Goal: Task Accomplishment & Management: Use online tool/utility

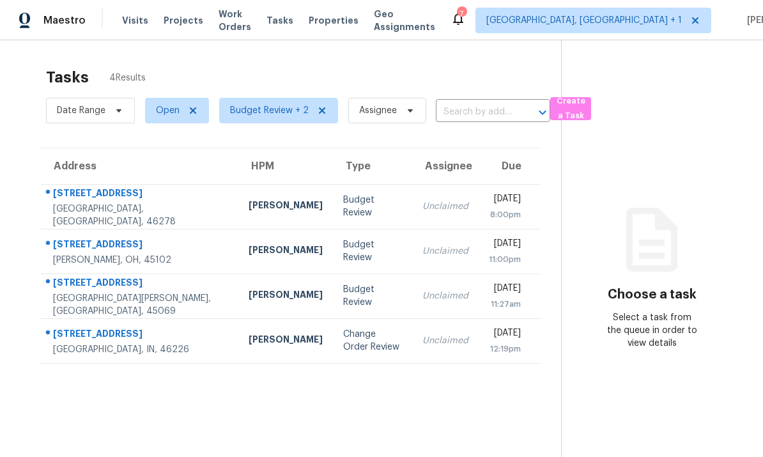
click at [143, 349] on div "Indianapolis, IN, 46226" at bounding box center [140, 349] width 175 height 13
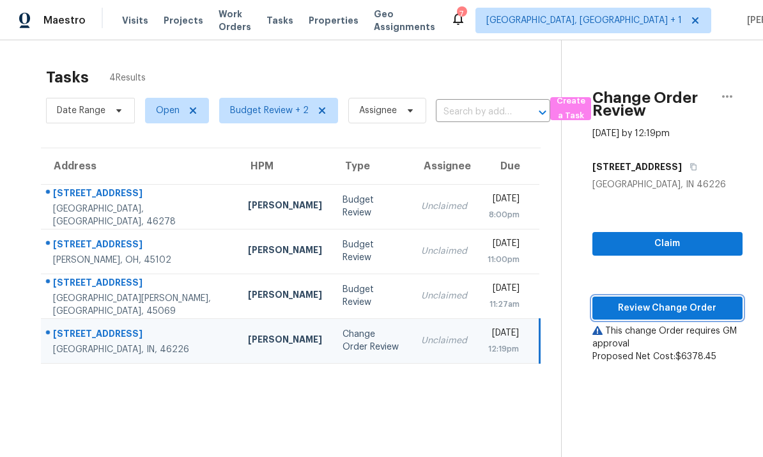
click at [655, 306] on span "Review Change Order" at bounding box center [668, 308] width 130 height 16
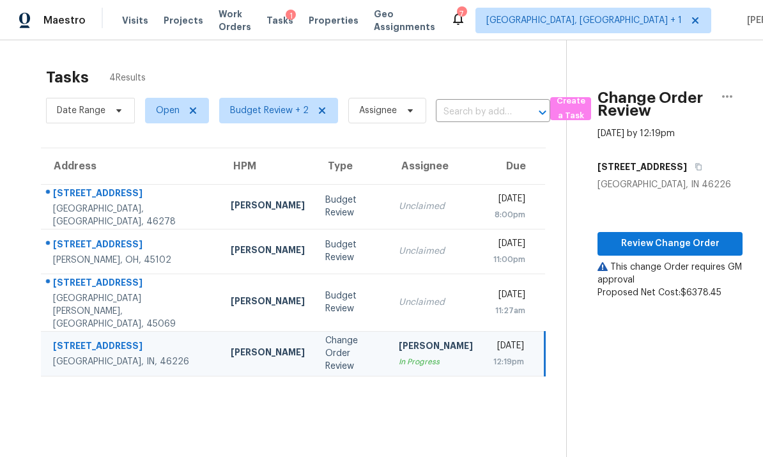
click at [221, 256] on td "Alison Brice" at bounding box center [268, 251] width 95 height 45
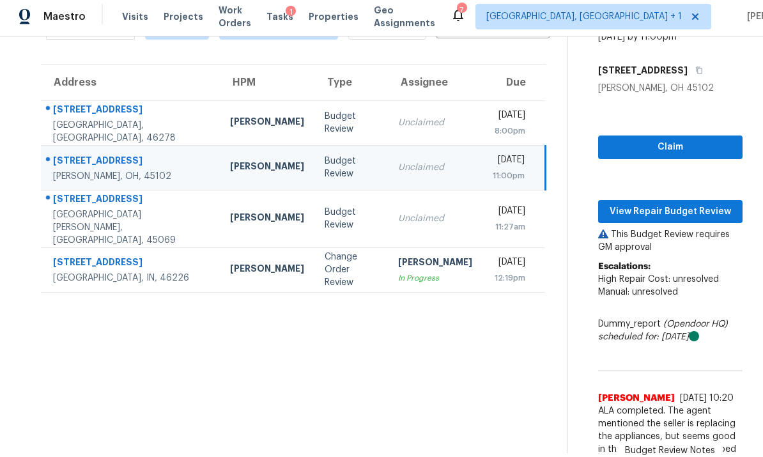
scroll to position [79, 0]
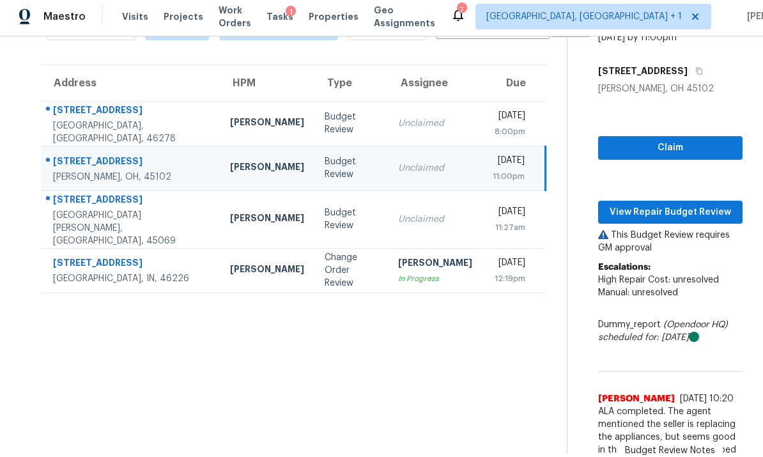
click at [150, 190] on td "7857 Furrow Ct West Chester, OH, 45069" at bounding box center [130, 219] width 179 height 58
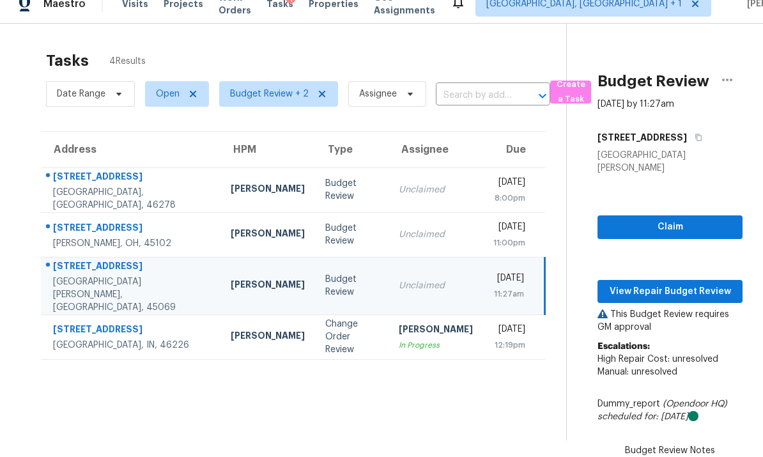
scroll to position [0, 0]
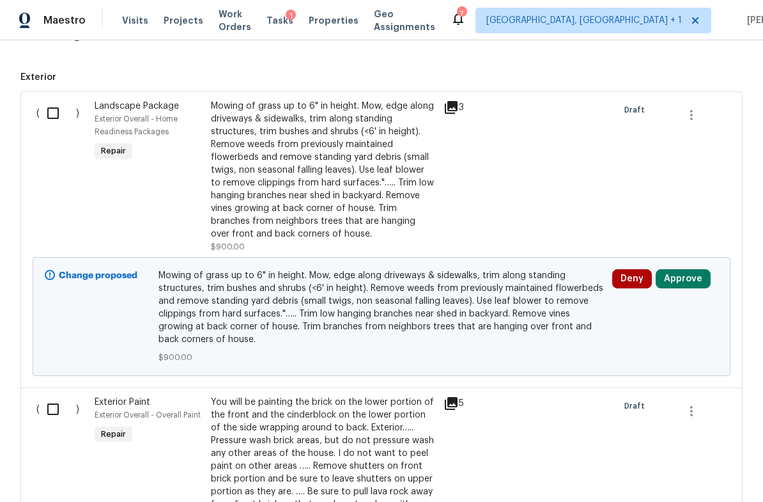
scroll to position [340, 0]
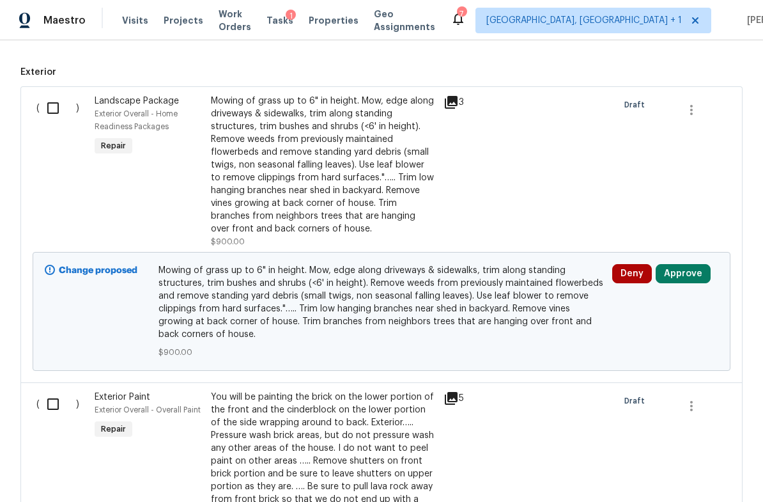
click at [686, 271] on button "Approve" at bounding box center [683, 273] width 55 height 19
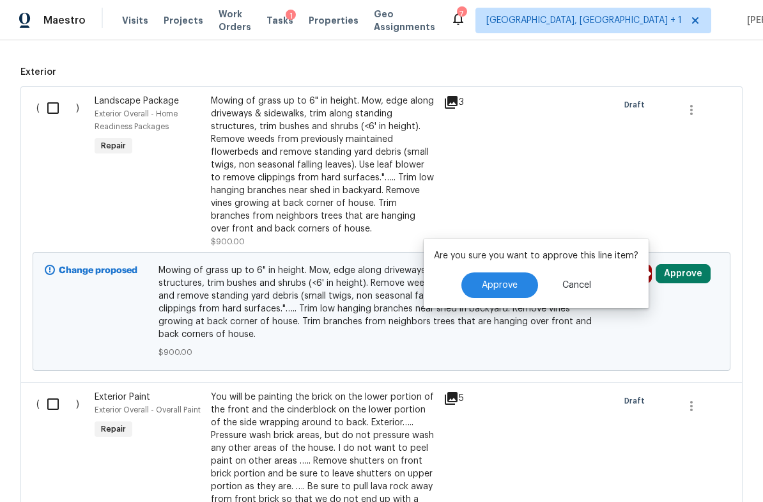
click at [522, 286] on button "Approve" at bounding box center [499, 285] width 77 height 26
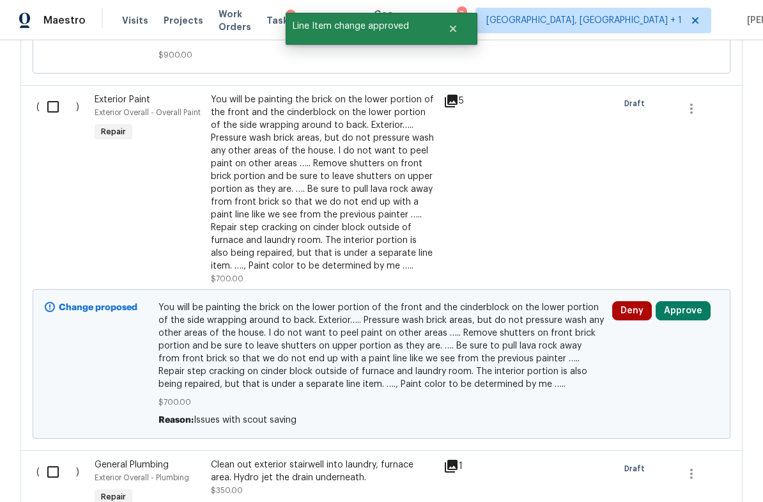
scroll to position [638, 0]
click at [685, 312] on button "Approve" at bounding box center [683, 309] width 55 height 19
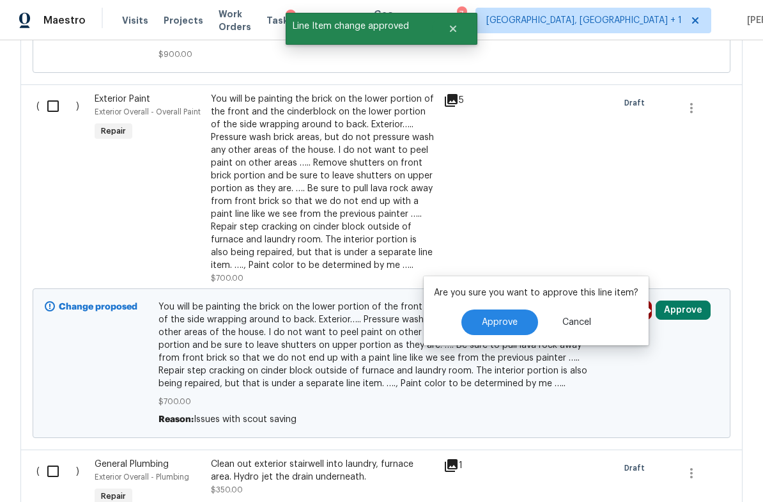
click at [510, 324] on span "Approve" at bounding box center [500, 323] width 36 height 10
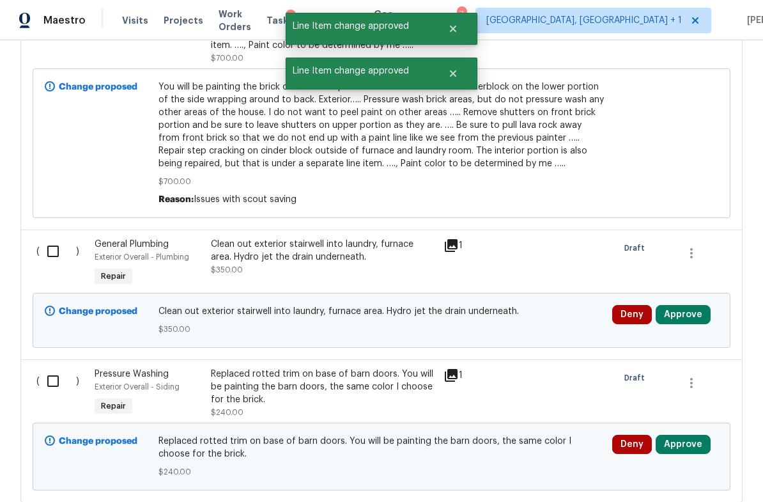
scroll to position [937, 0]
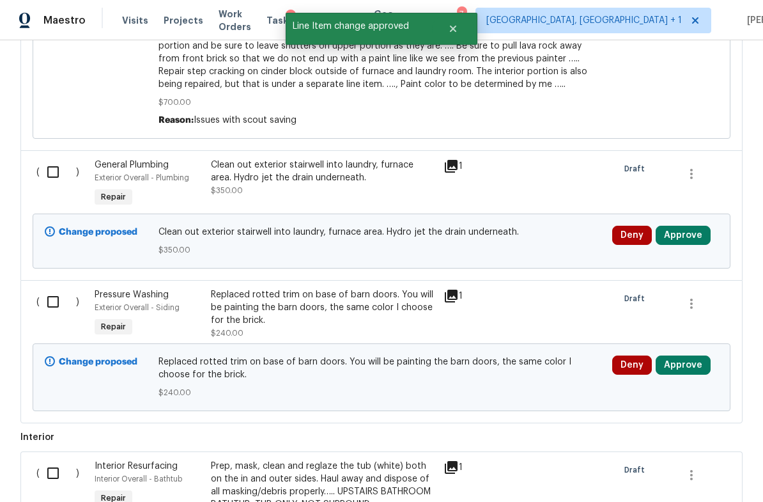
click at [684, 238] on button "Approve" at bounding box center [683, 235] width 55 height 19
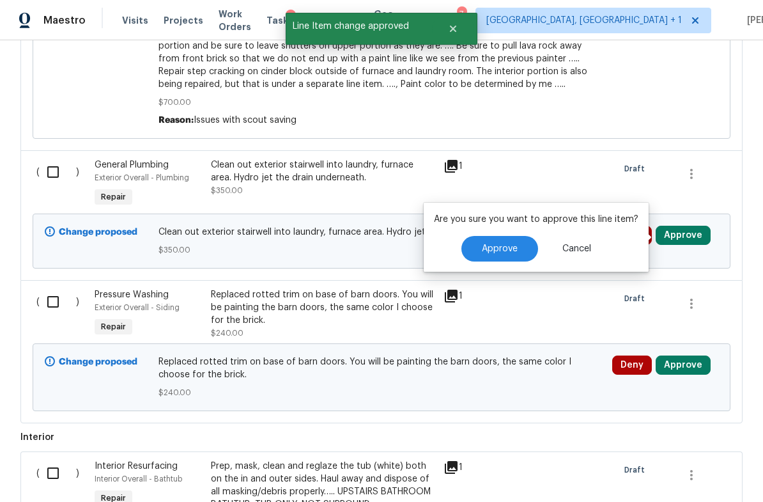
click at [506, 253] on span "Approve" at bounding box center [500, 249] width 36 height 10
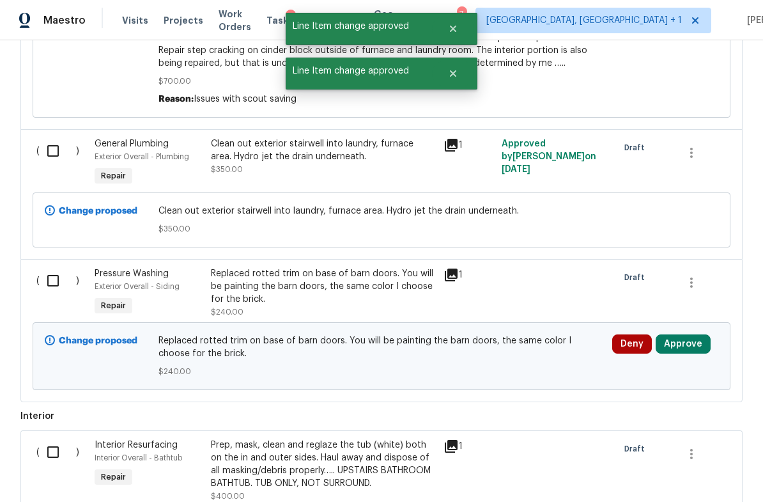
scroll to position [974, 0]
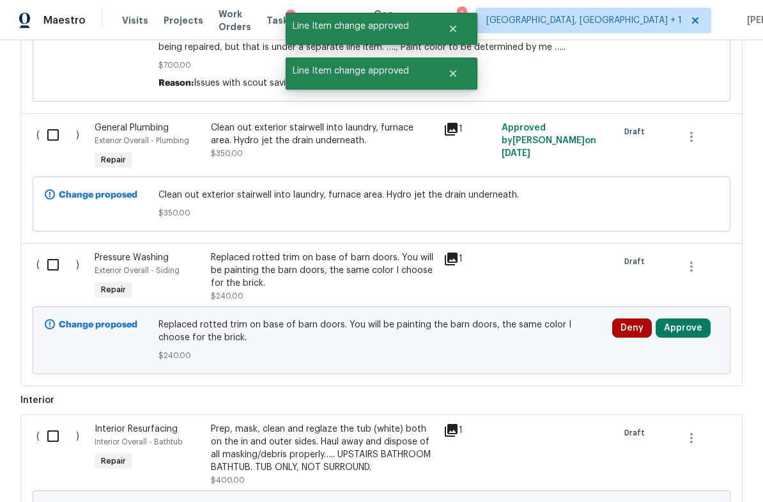
click at [687, 325] on button "Approve" at bounding box center [683, 327] width 55 height 19
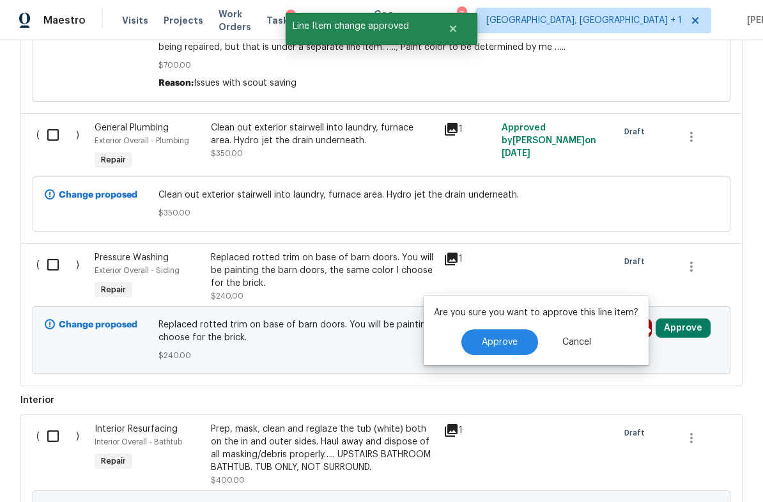
click at [518, 339] on button "Approve" at bounding box center [499, 342] width 77 height 26
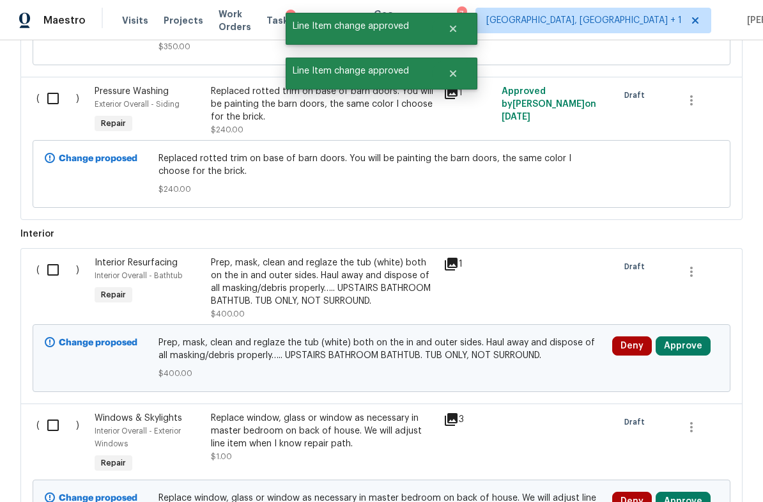
scroll to position [1180, 0]
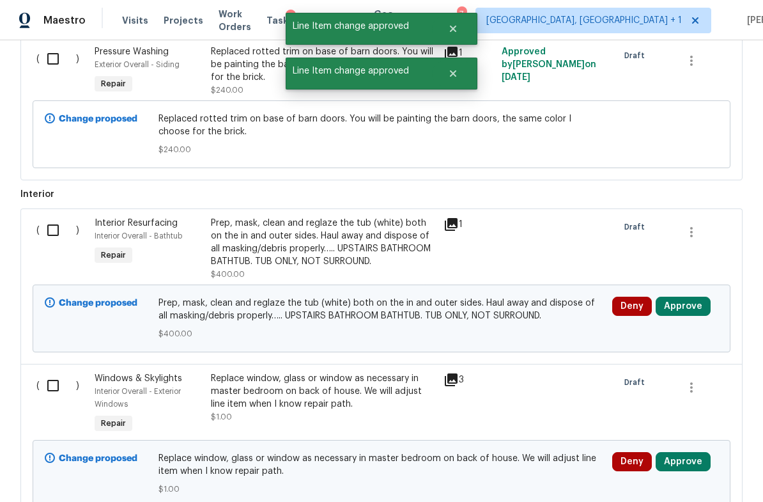
click at [686, 309] on button "Approve" at bounding box center [683, 306] width 55 height 19
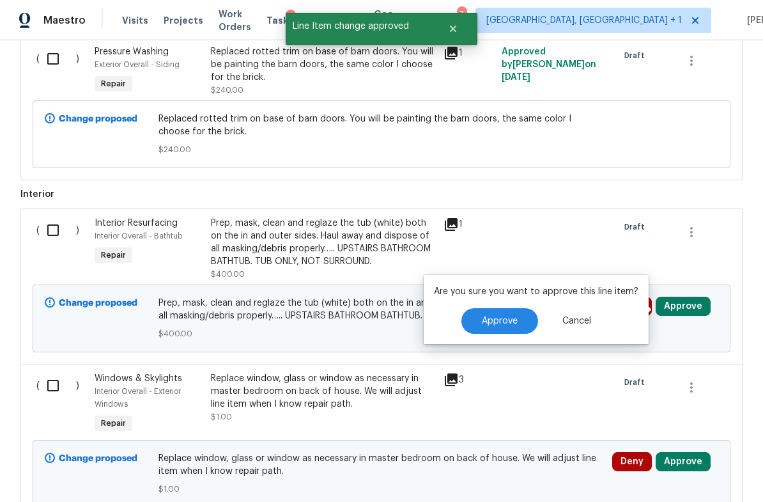
click at [504, 321] on span "Approve" at bounding box center [500, 321] width 36 height 10
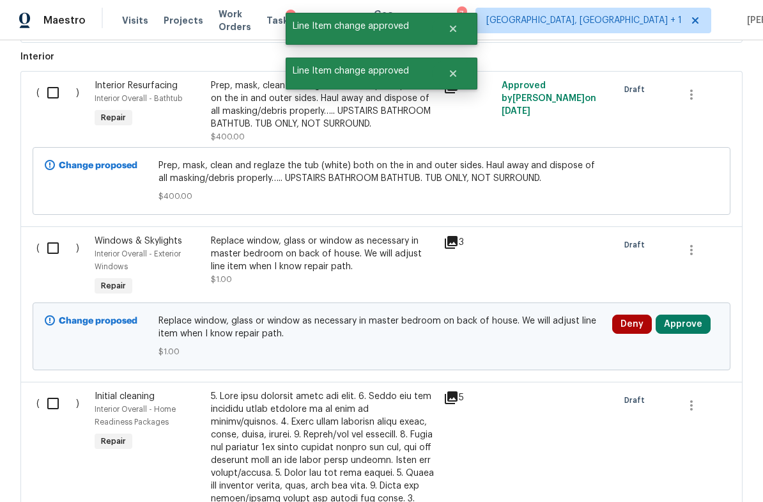
scroll to position [1350, 0]
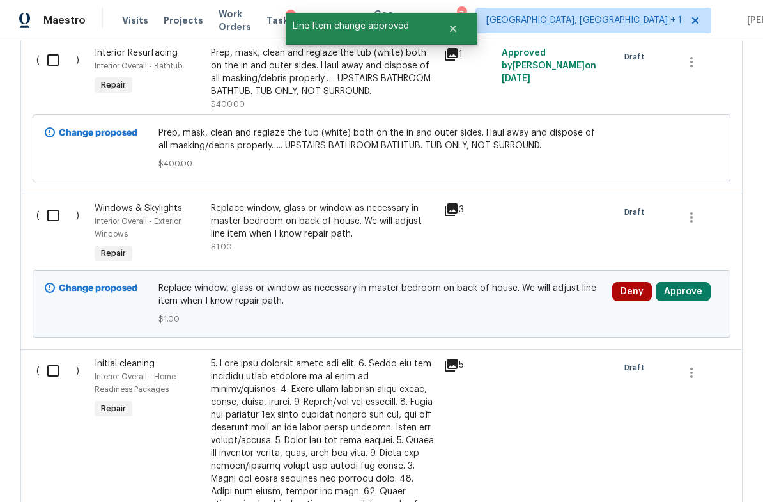
click at [706, 299] on button "Approve" at bounding box center [683, 291] width 55 height 19
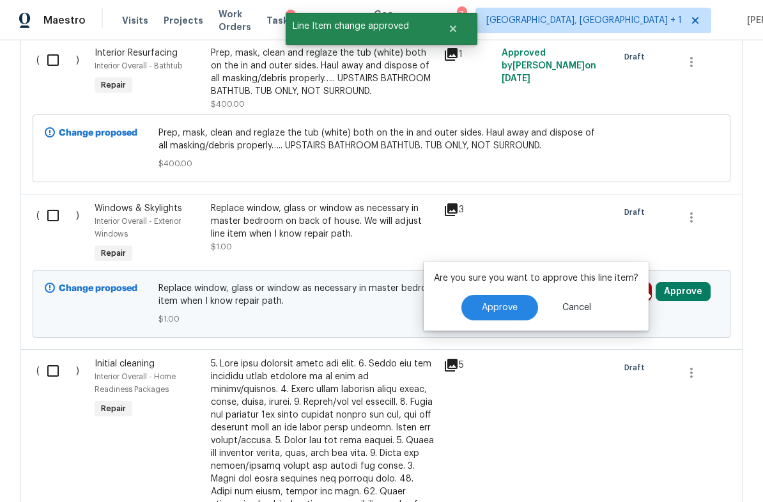
click at [500, 304] on span "Approve" at bounding box center [500, 308] width 36 height 10
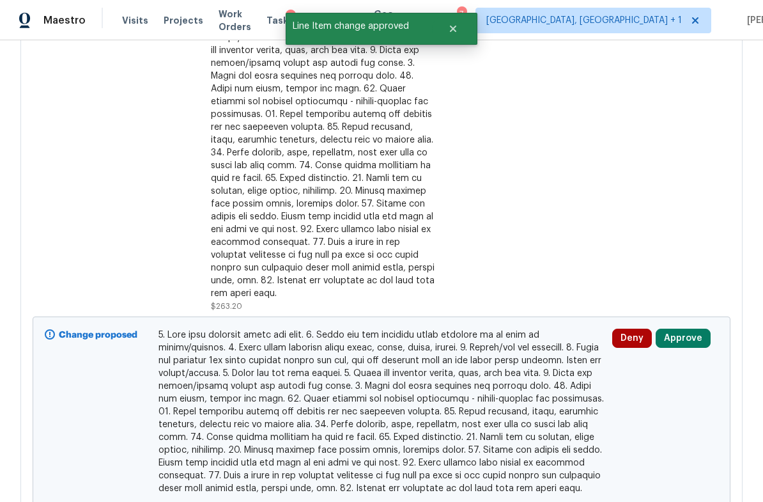
scroll to position [1767, 0]
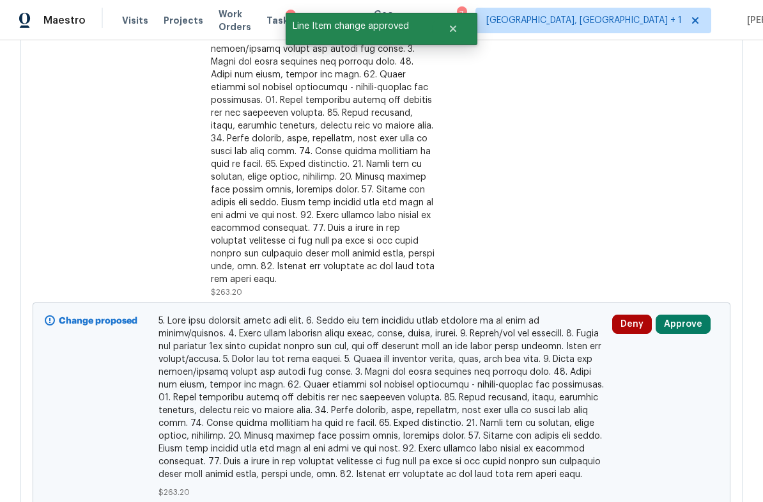
click at [678, 314] on button "Approve" at bounding box center [683, 323] width 55 height 19
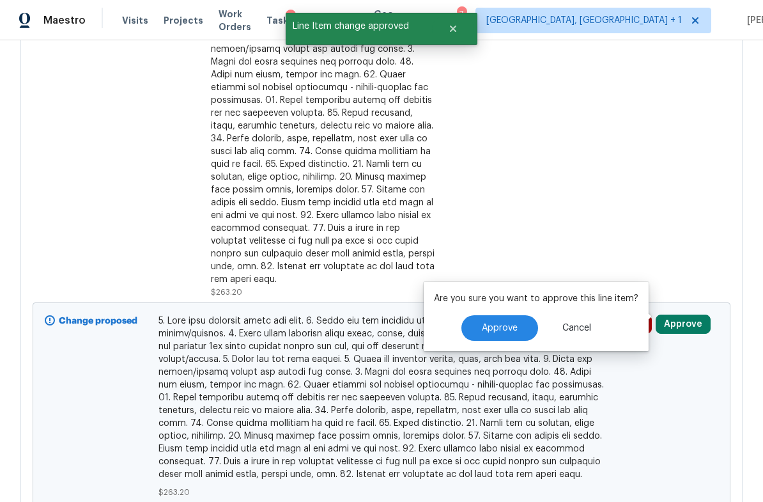
click at [508, 330] on span "Approve" at bounding box center [500, 328] width 36 height 10
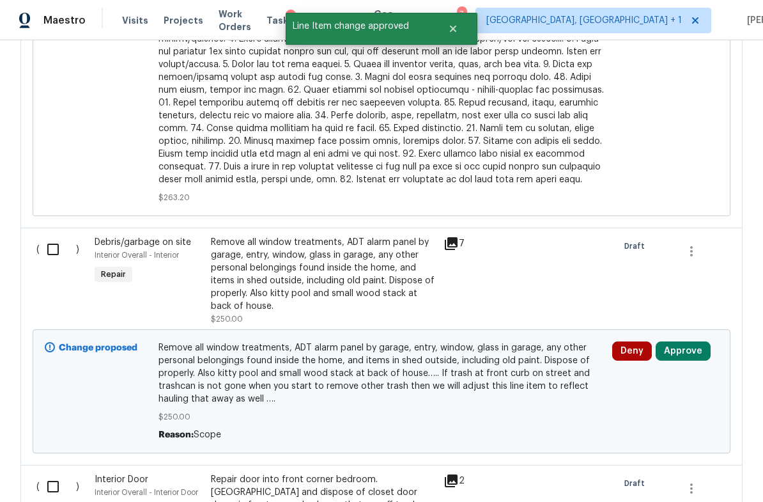
scroll to position [2062, 0]
click at [690, 341] on button "Approve" at bounding box center [683, 350] width 55 height 19
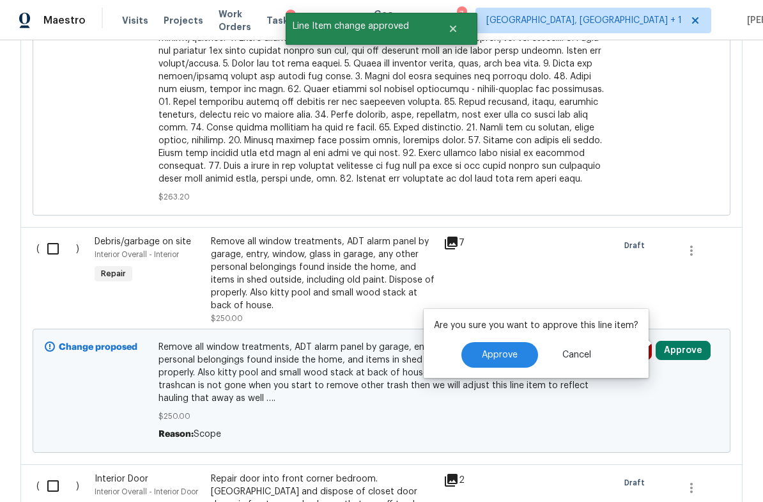
click at [504, 350] on span "Approve" at bounding box center [500, 355] width 36 height 10
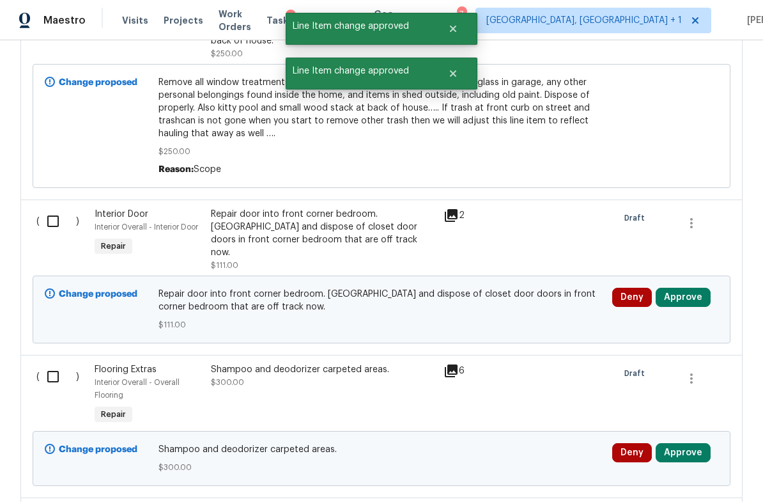
scroll to position [2332, 0]
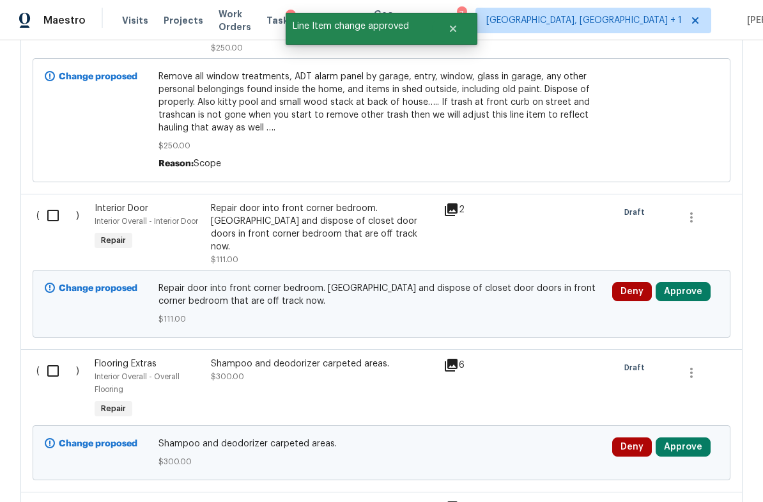
click at [686, 282] on button "Approve" at bounding box center [683, 291] width 55 height 19
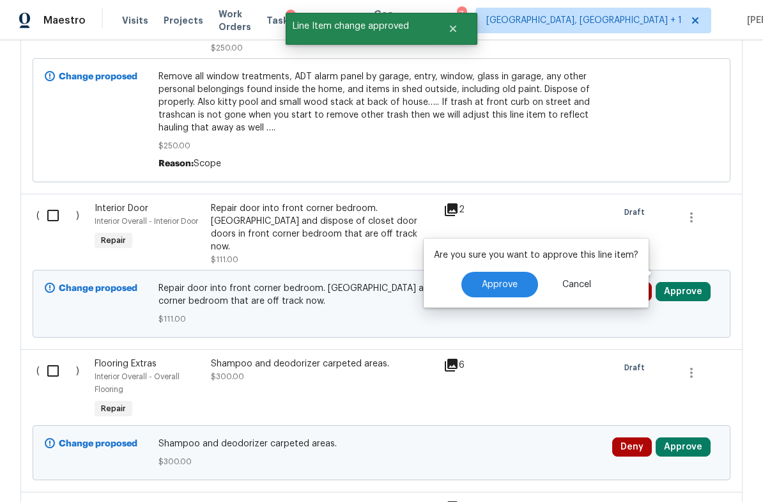
click at [506, 291] on button "Approve" at bounding box center [499, 285] width 77 height 26
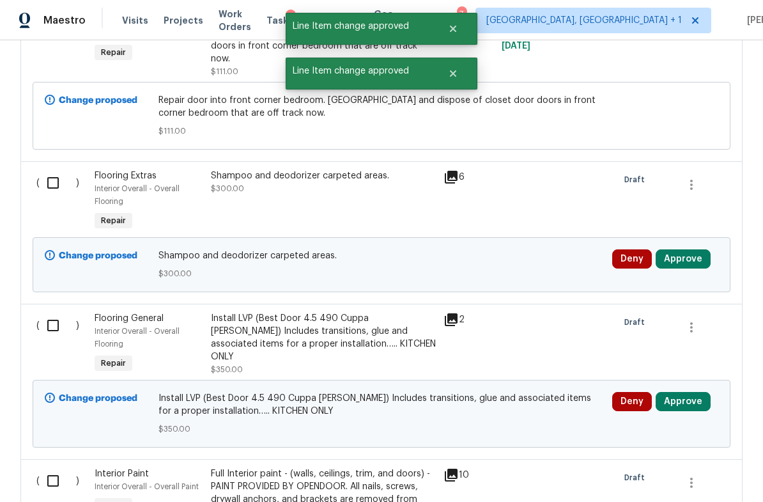
scroll to position [2536, 0]
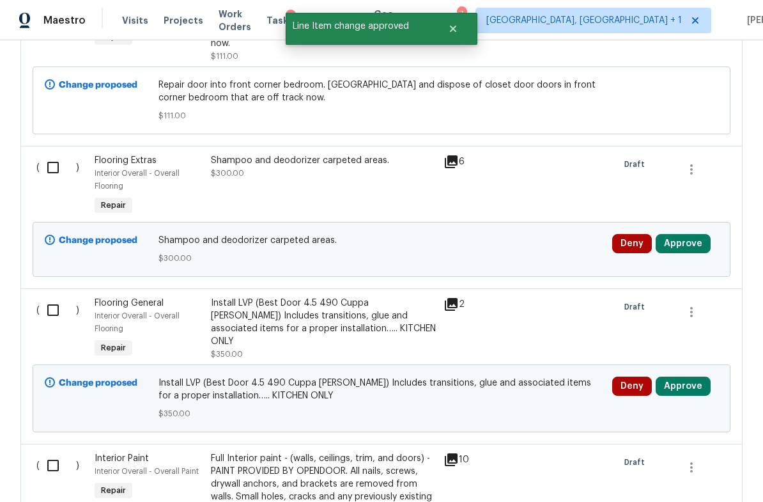
click at [683, 234] on button "Approve" at bounding box center [683, 243] width 55 height 19
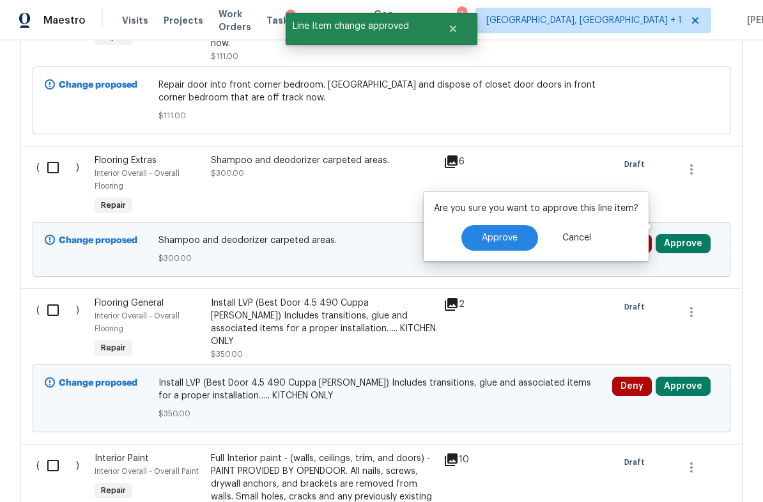
click at [509, 242] on span "Approve" at bounding box center [500, 238] width 36 height 10
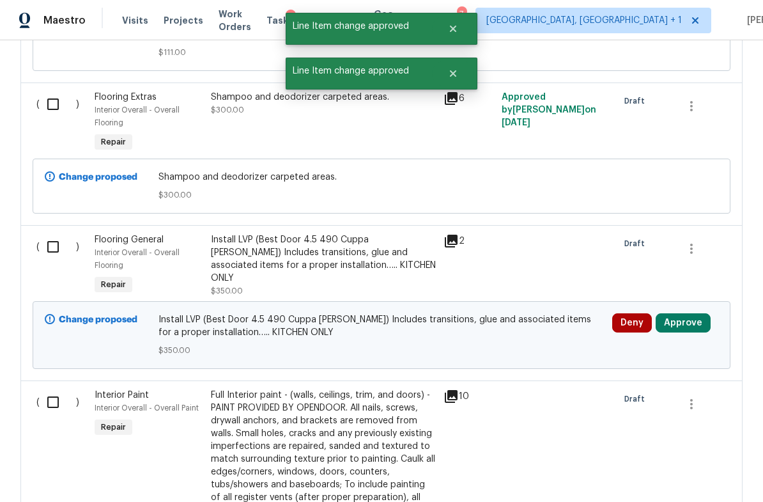
scroll to position [2649, 0]
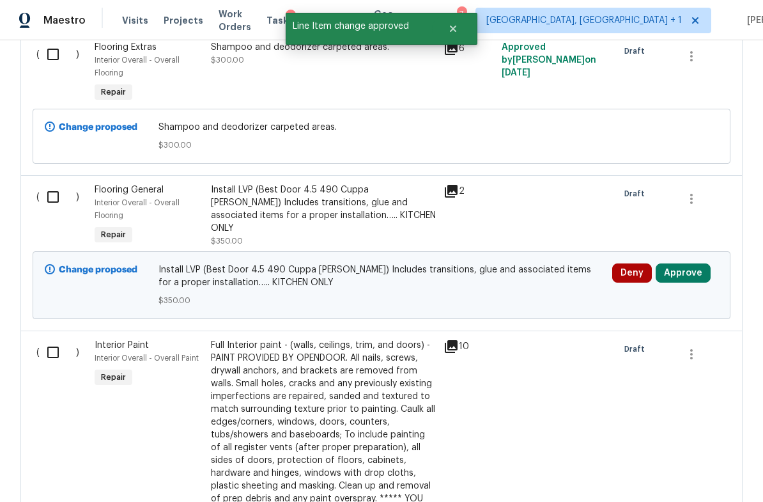
click at [686, 263] on button "Approve" at bounding box center [683, 272] width 55 height 19
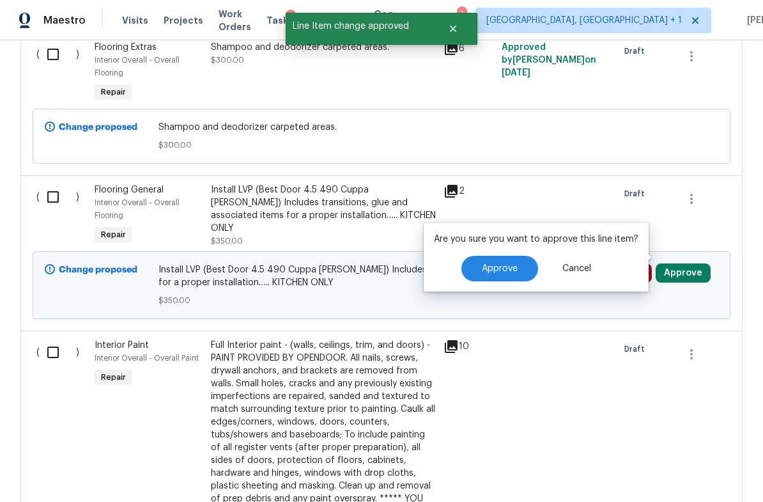
click at [503, 268] on span "Approve" at bounding box center [500, 269] width 36 height 10
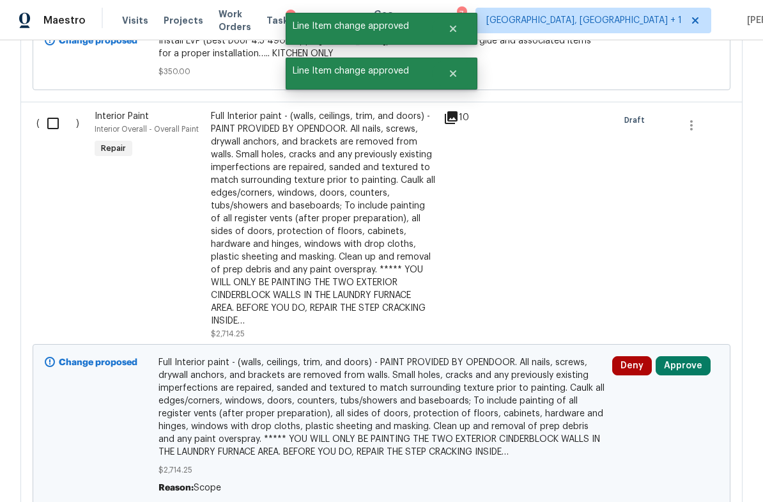
scroll to position [2917, 0]
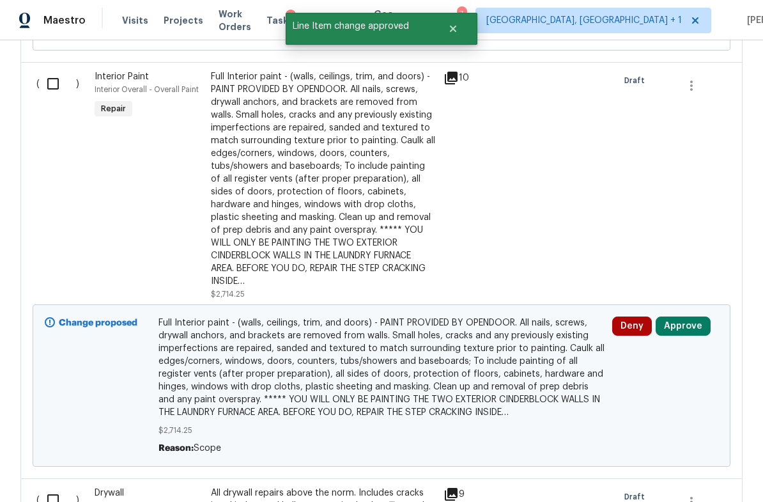
click at [686, 316] on button "Approve" at bounding box center [683, 325] width 55 height 19
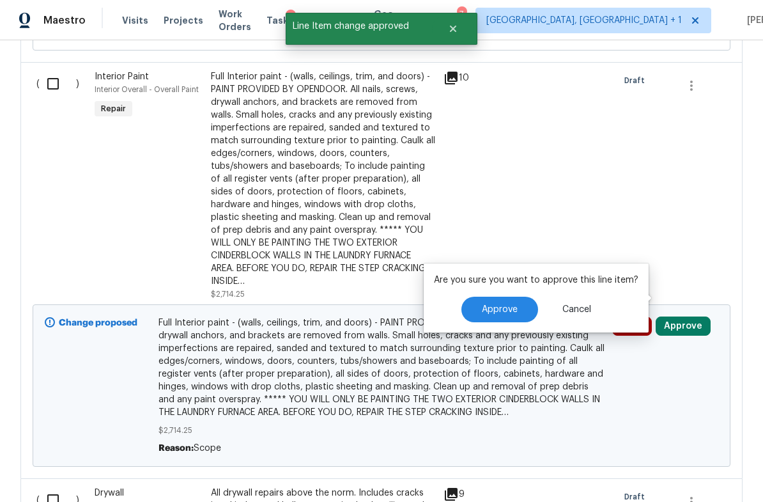
click at [504, 311] on span "Approve" at bounding box center [500, 310] width 36 height 10
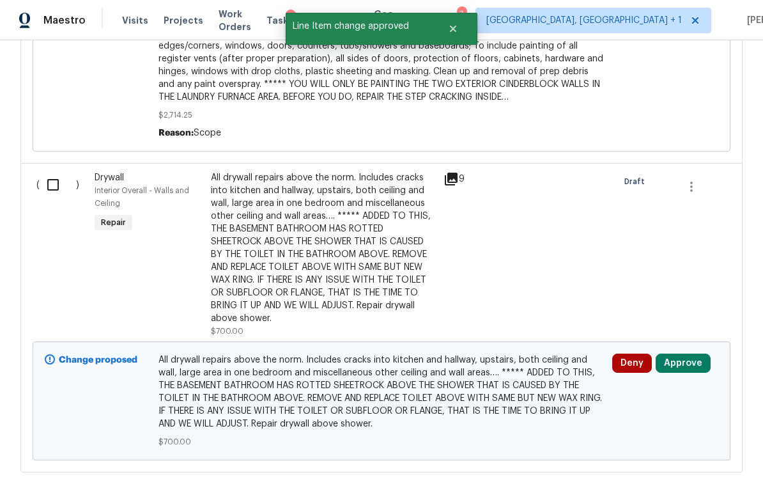
scroll to position [3232, 0]
click at [683, 354] on button "Approve" at bounding box center [683, 363] width 55 height 19
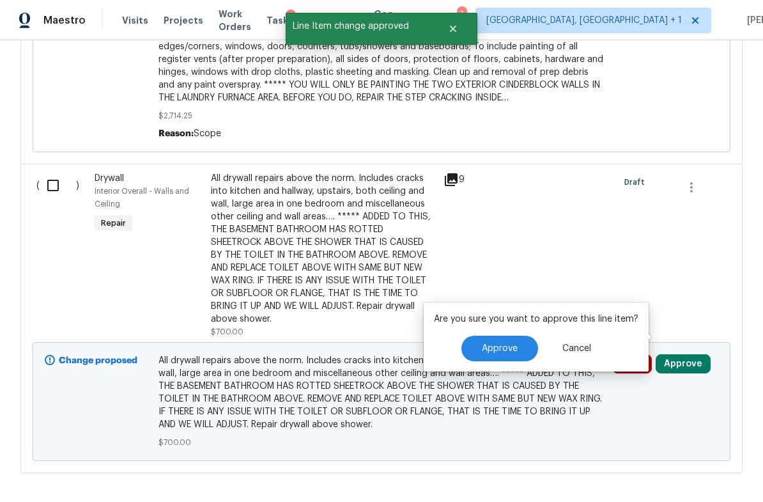
click at [500, 348] on span "Approve" at bounding box center [500, 349] width 36 height 10
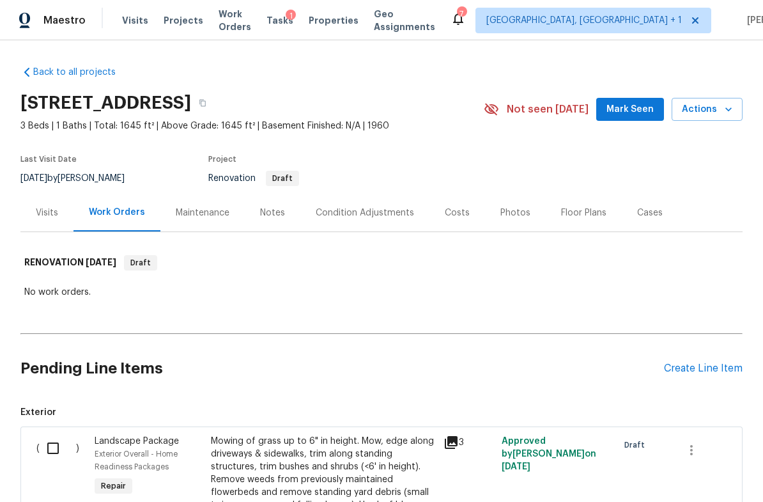
scroll to position [0, 0]
click at [458, 219] on div "Costs" at bounding box center [458, 213] width 56 height 38
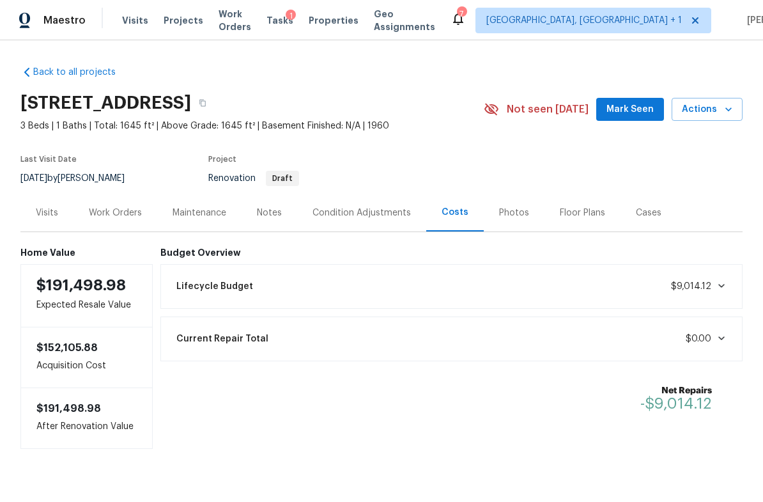
click at [730, 334] on div "Current Repair Total $0.00" at bounding box center [452, 339] width 566 height 28
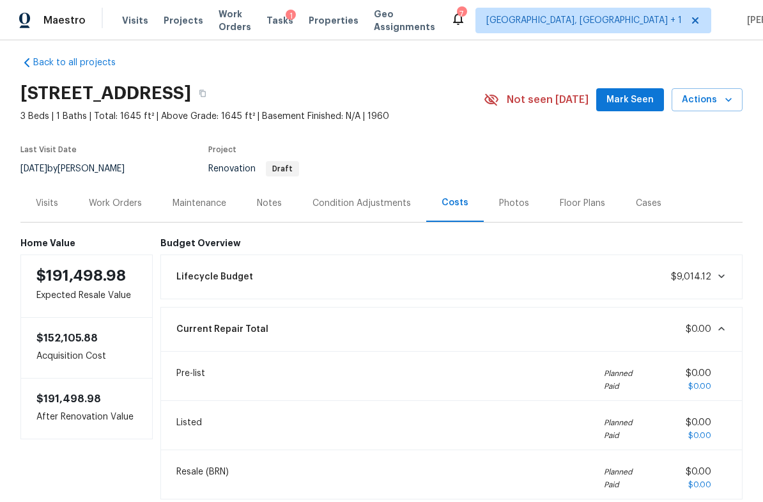
scroll to position [11, 0]
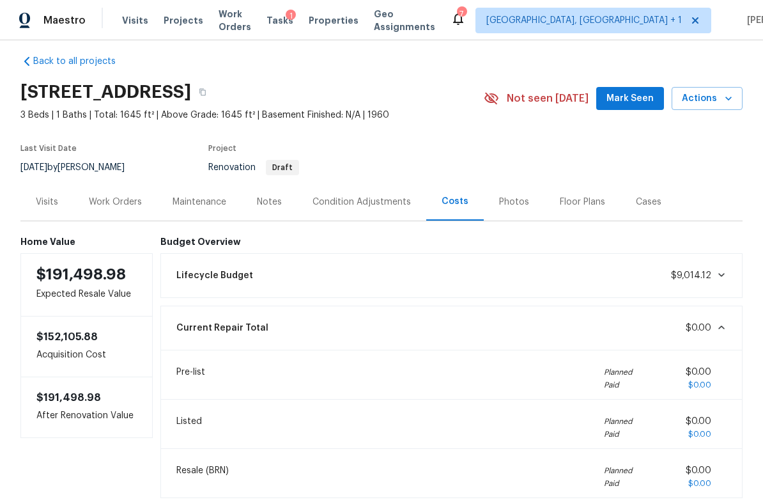
click at [725, 328] on icon at bounding box center [722, 327] width 10 height 10
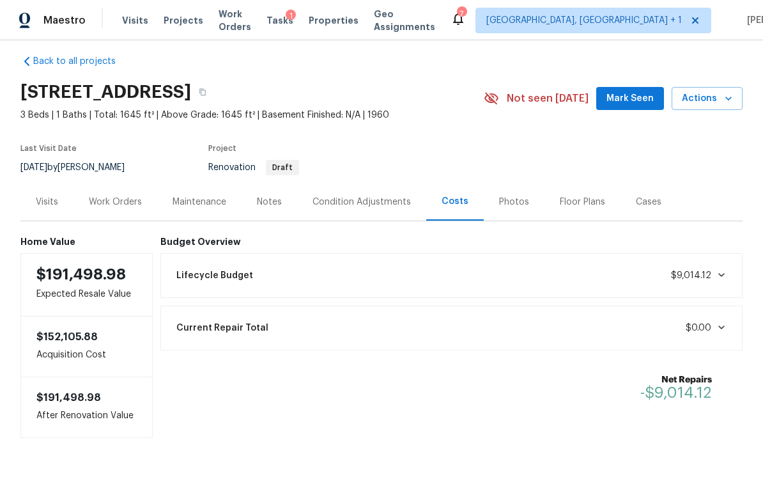
scroll to position [0, 0]
